Goal: Task Accomplishment & Management: Use online tool/utility

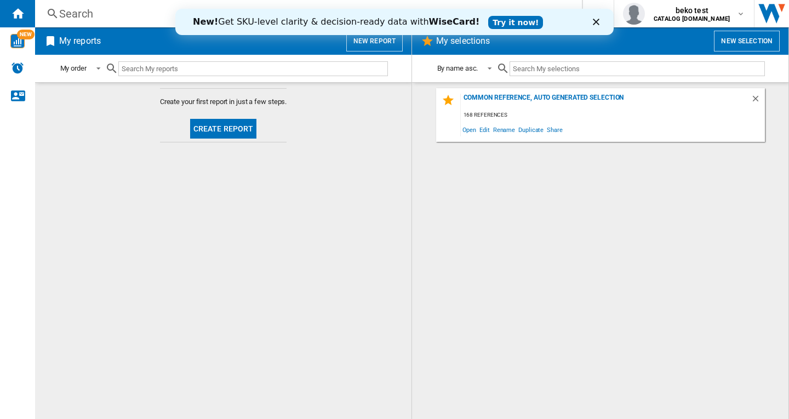
click at [595, 22] on polygon "Fermer" at bounding box center [596, 22] width 7 height 7
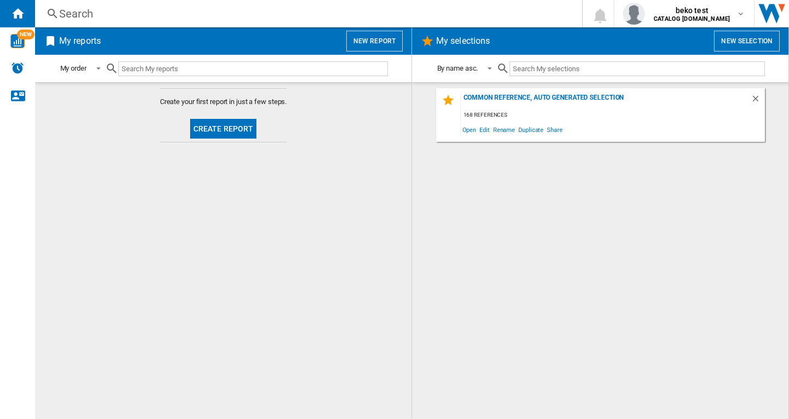
click at [372, 41] on button "New report" at bounding box center [374, 41] width 56 height 21
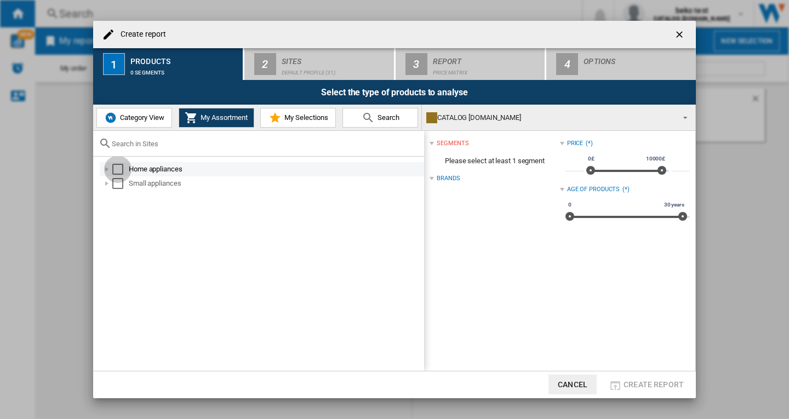
click at [118, 170] on div "Select" at bounding box center [117, 169] width 11 height 11
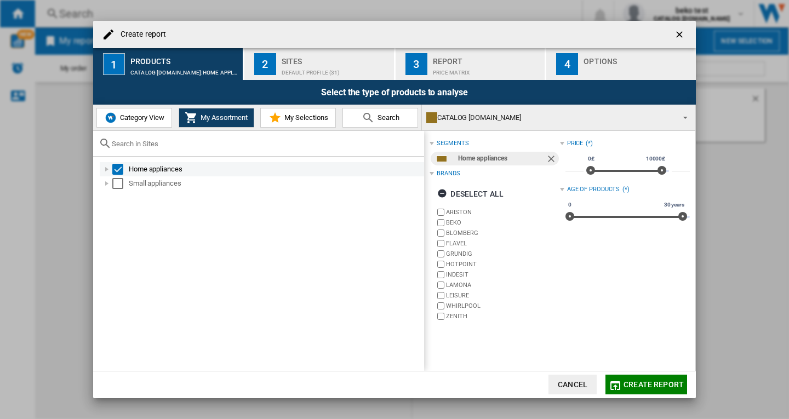
click at [106, 170] on div at bounding box center [106, 169] width 11 height 11
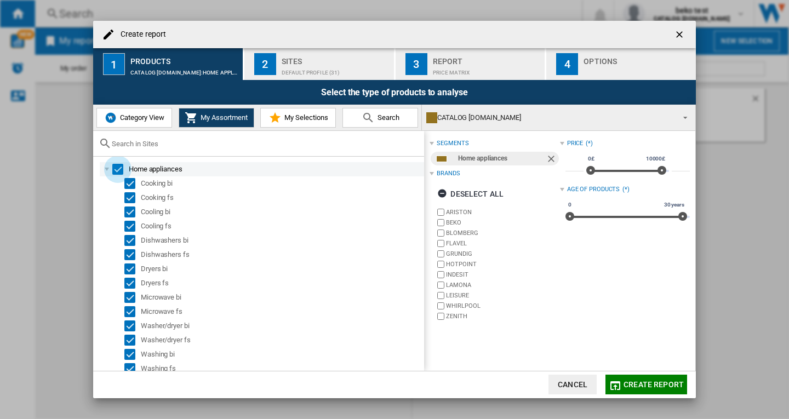
click at [117, 172] on div "Select" at bounding box center [117, 169] width 11 height 11
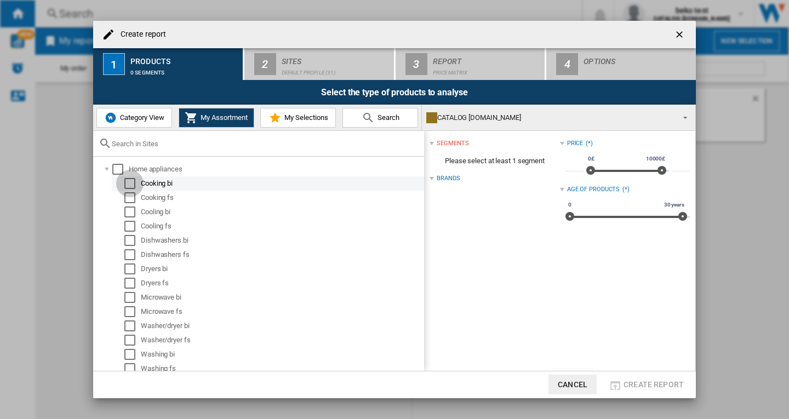
click at [128, 185] on div "Select" at bounding box center [129, 183] width 11 height 11
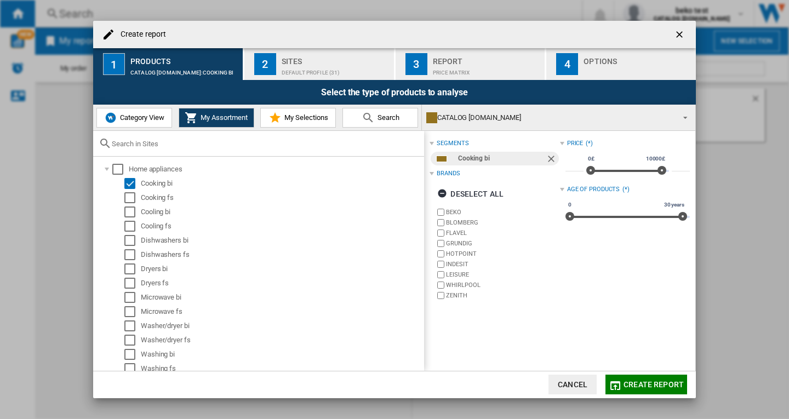
click at [301, 71] on div "Default profile (31)" at bounding box center [336, 70] width 108 height 12
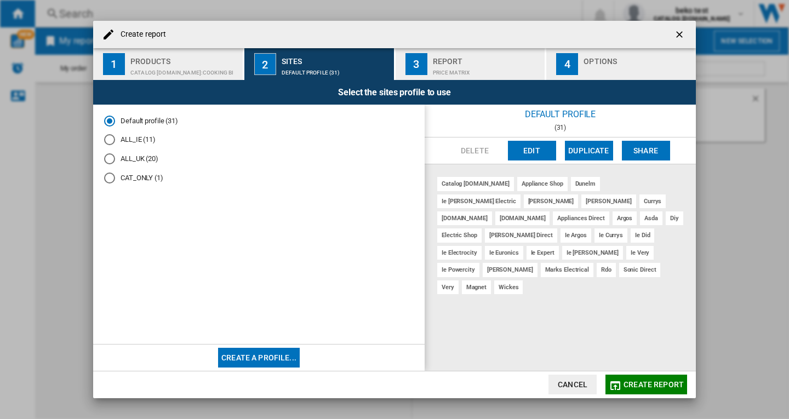
click at [142, 179] on md-radio-button "CAT_ONLY (1)" at bounding box center [259, 178] width 310 height 10
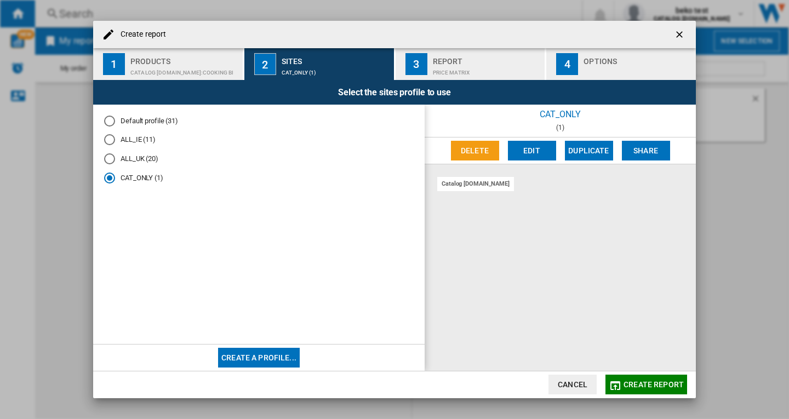
click at [139, 140] on md-radio-button "ALL_IE (11)" at bounding box center [259, 140] width 310 height 10
click at [141, 162] on md-radio-button "ALL_UK (20)" at bounding box center [259, 159] width 310 height 10
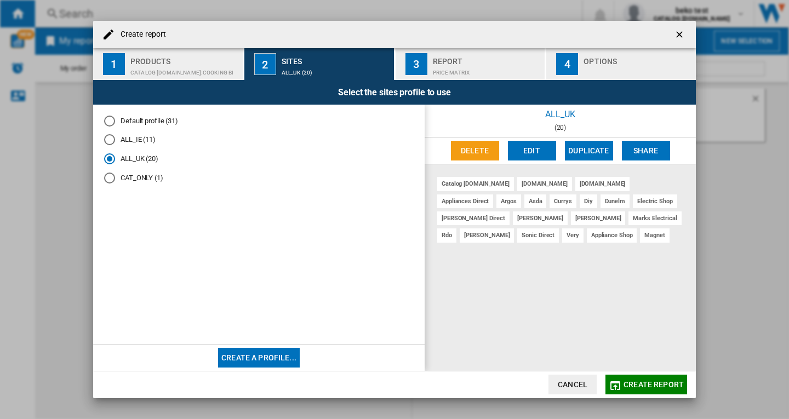
click at [651, 383] on span "Create report" at bounding box center [653, 384] width 60 height 9
